Goal: Check status: Check status

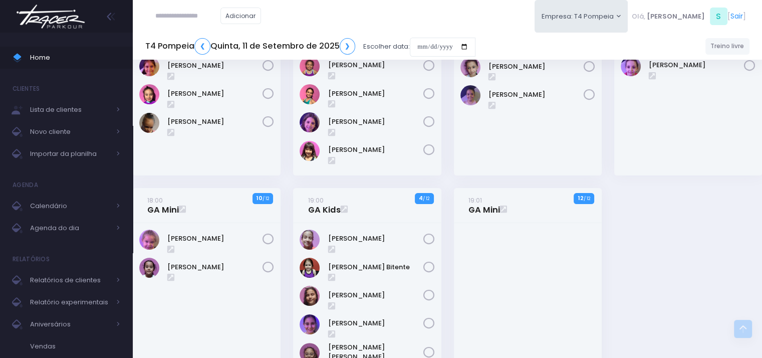
scroll to position [103, 0]
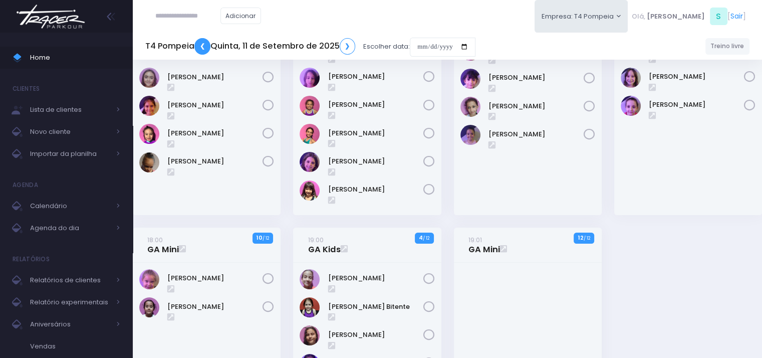
click at [206, 47] on link "❮" at bounding box center [202, 46] width 16 height 17
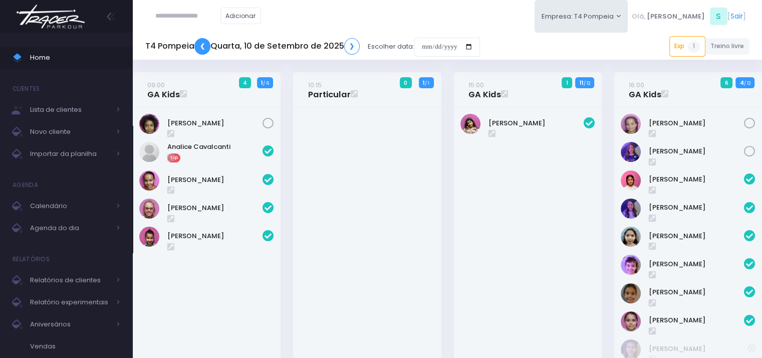
click at [207, 47] on link "❮" at bounding box center [202, 46] width 16 height 17
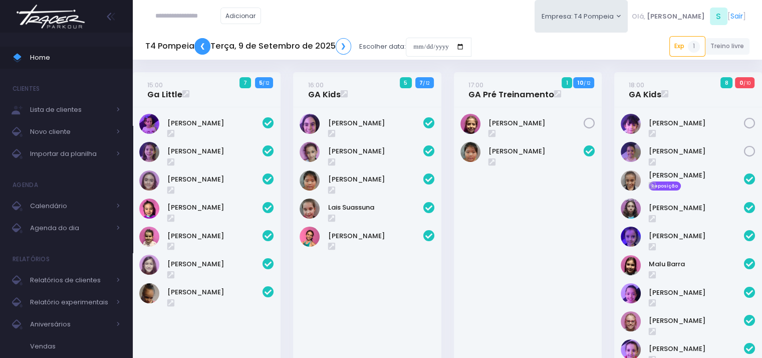
click at [202, 49] on link "❮" at bounding box center [202, 46] width 16 height 17
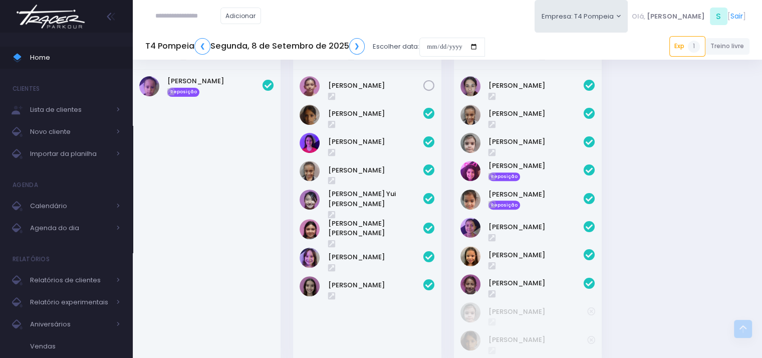
scroll to position [238, 0]
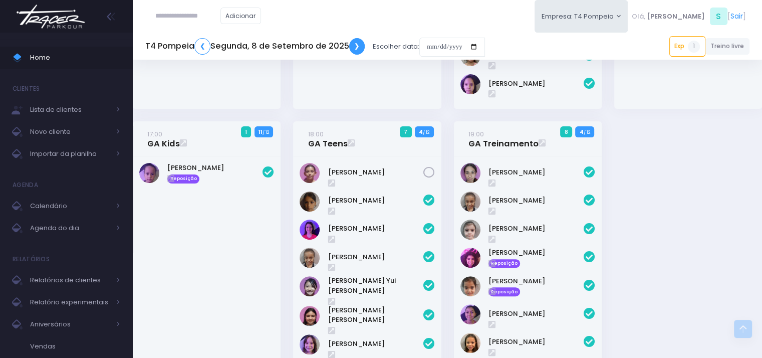
click at [358, 49] on link "❯" at bounding box center [357, 46] width 16 height 17
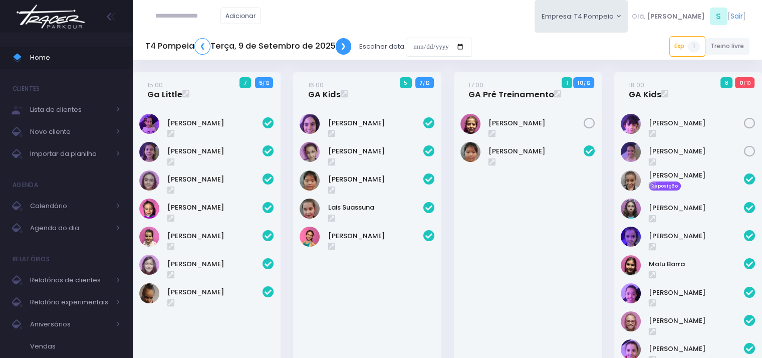
click at [341, 46] on link "❯" at bounding box center [344, 46] width 16 height 17
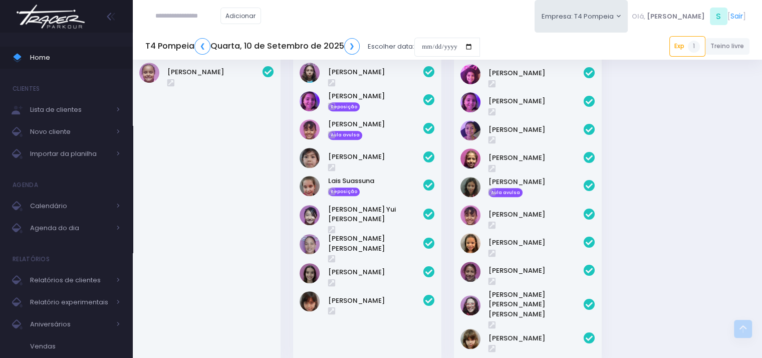
scroll to position [502, 0]
